Goal: Task Accomplishment & Management: Manage account settings

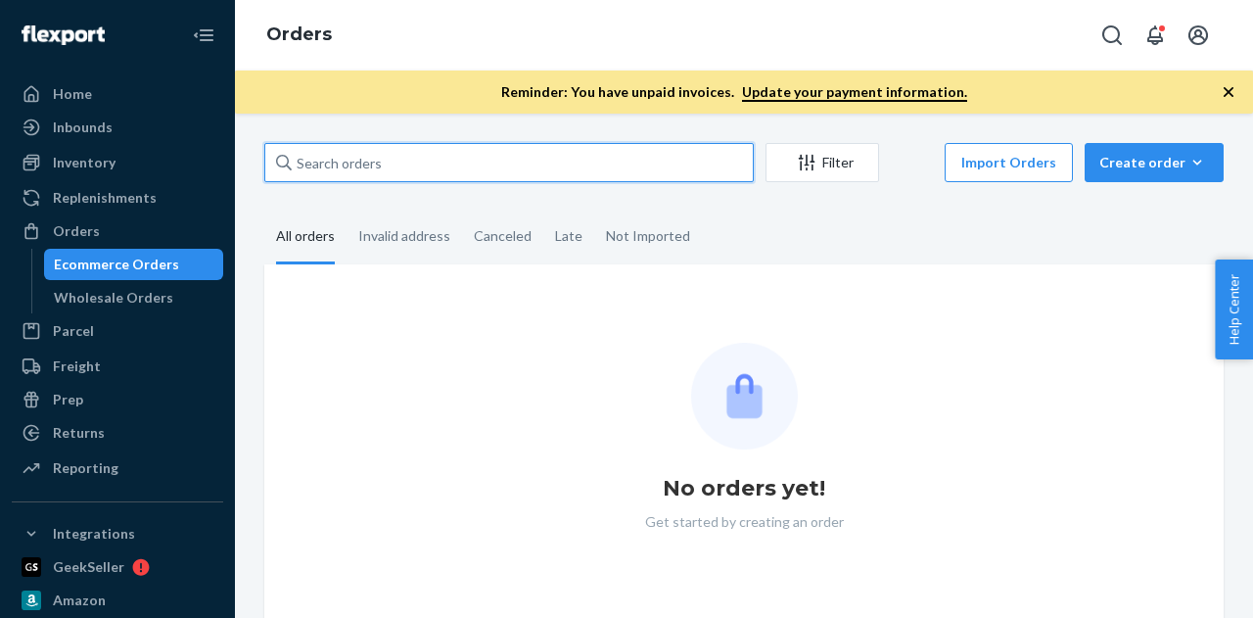
click at [457, 171] on input "text" at bounding box center [509, 162] width 490 height 39
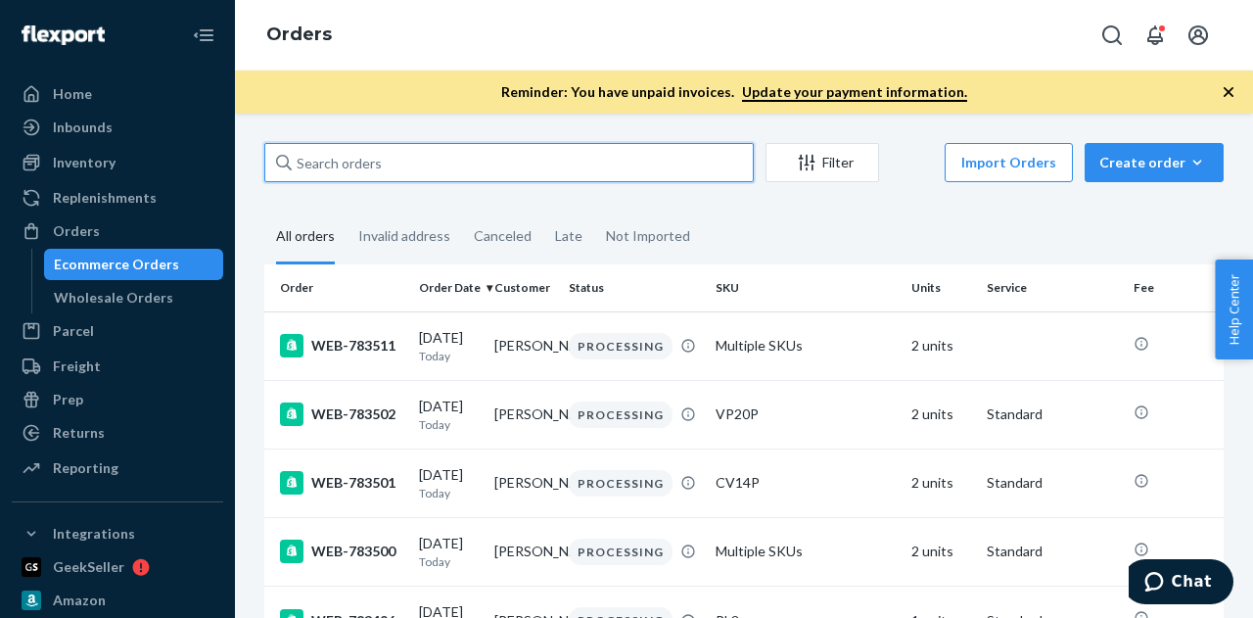
paste input "783408"
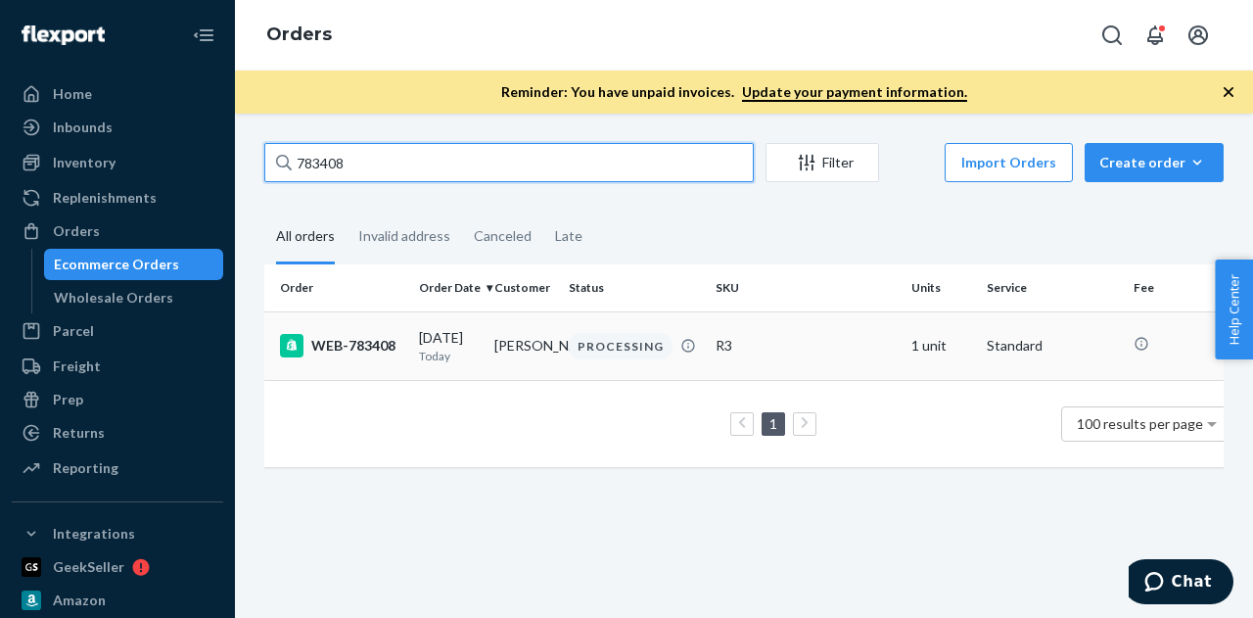
type input "783408"
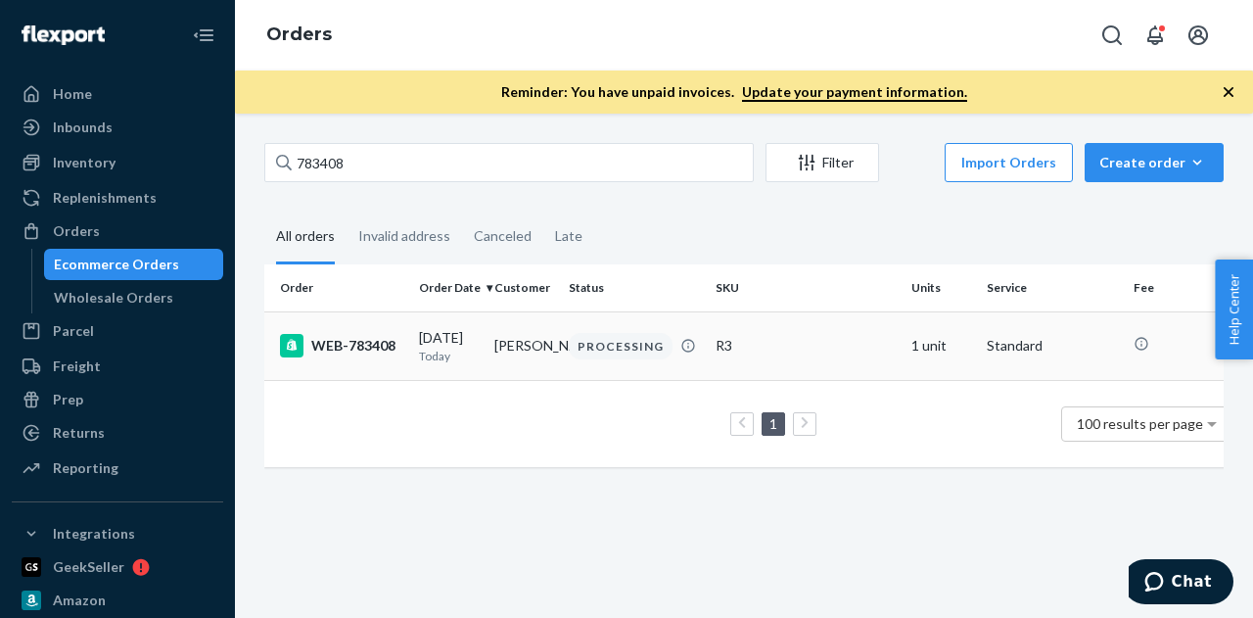
click at [345, 359] on td "WEB-783408" at bounding box center [337, 345] width 147 height 69
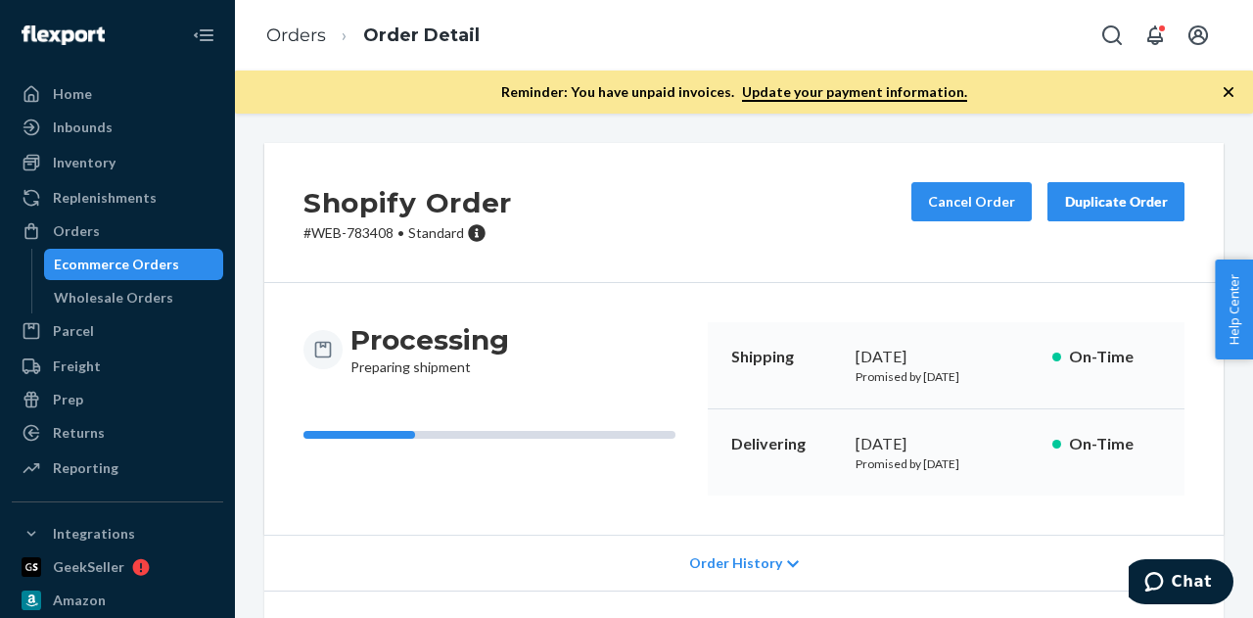
click at [922, 221] on div "Cancel Order Duplicate Order" at bounding box center [1048, 212] width 289 height 61
click at [924, 207] on button "Cancel Order" at bounding box center [972, 201] width 120 height 39
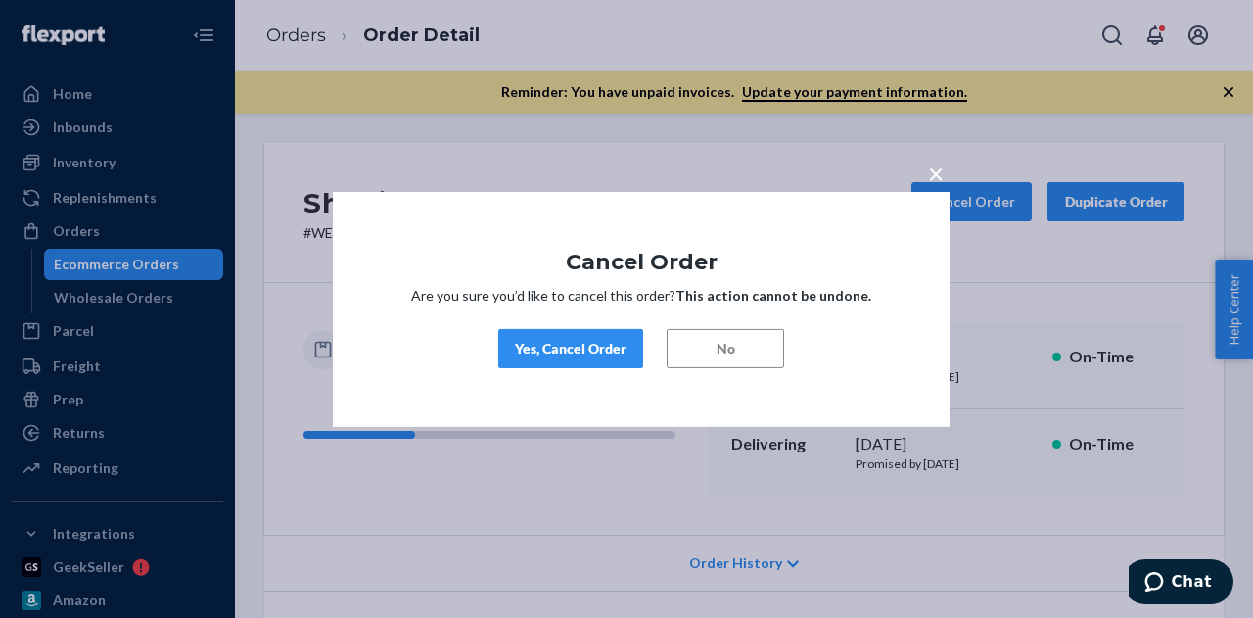
click at [597, 344] on div "Yes, Cancel Order" at bounding box center [571, 349] width 112 height 20
